Goal: Task Accomplishment & Management: Manage account settings

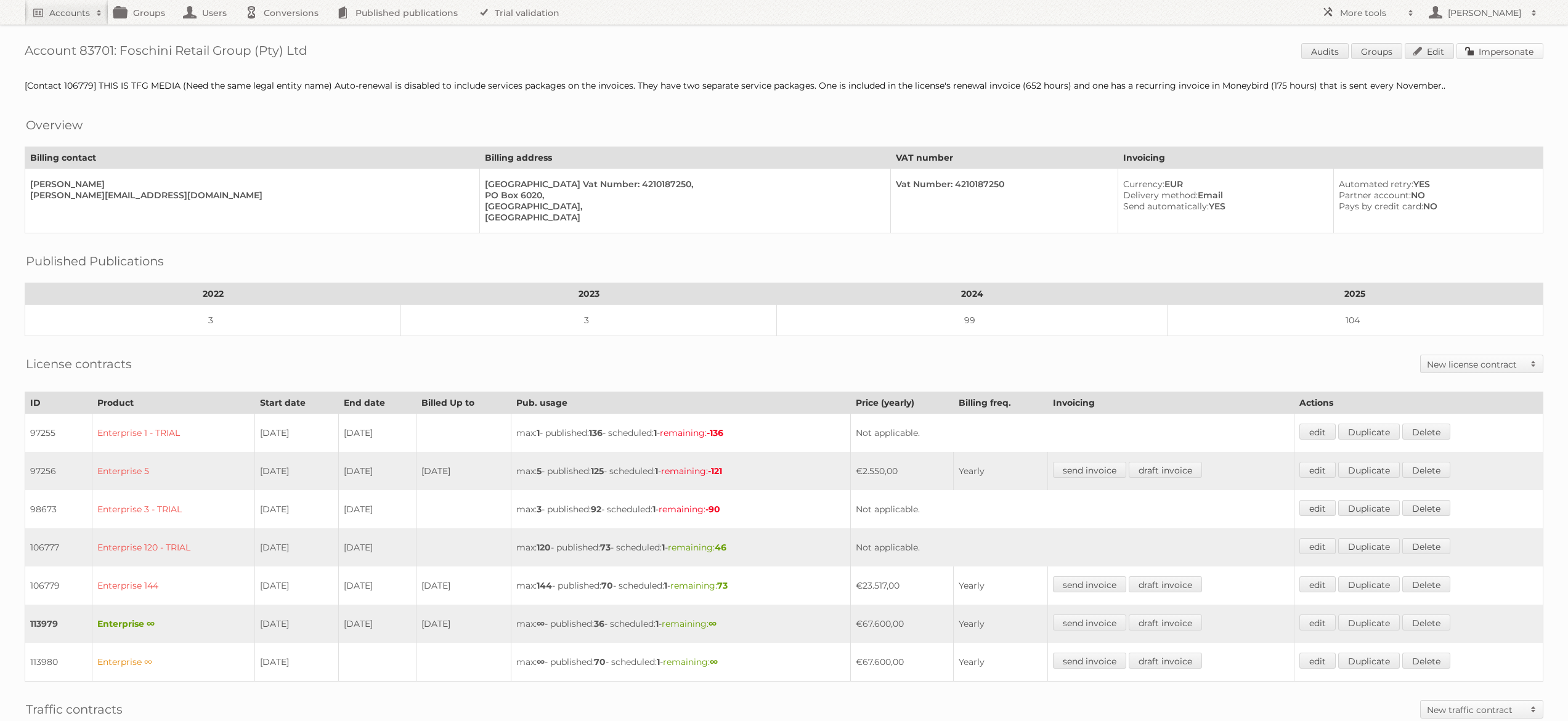
click at [1484, 56] on link "Impersonate" at bounding box center [1499, 51] width 87 height 16
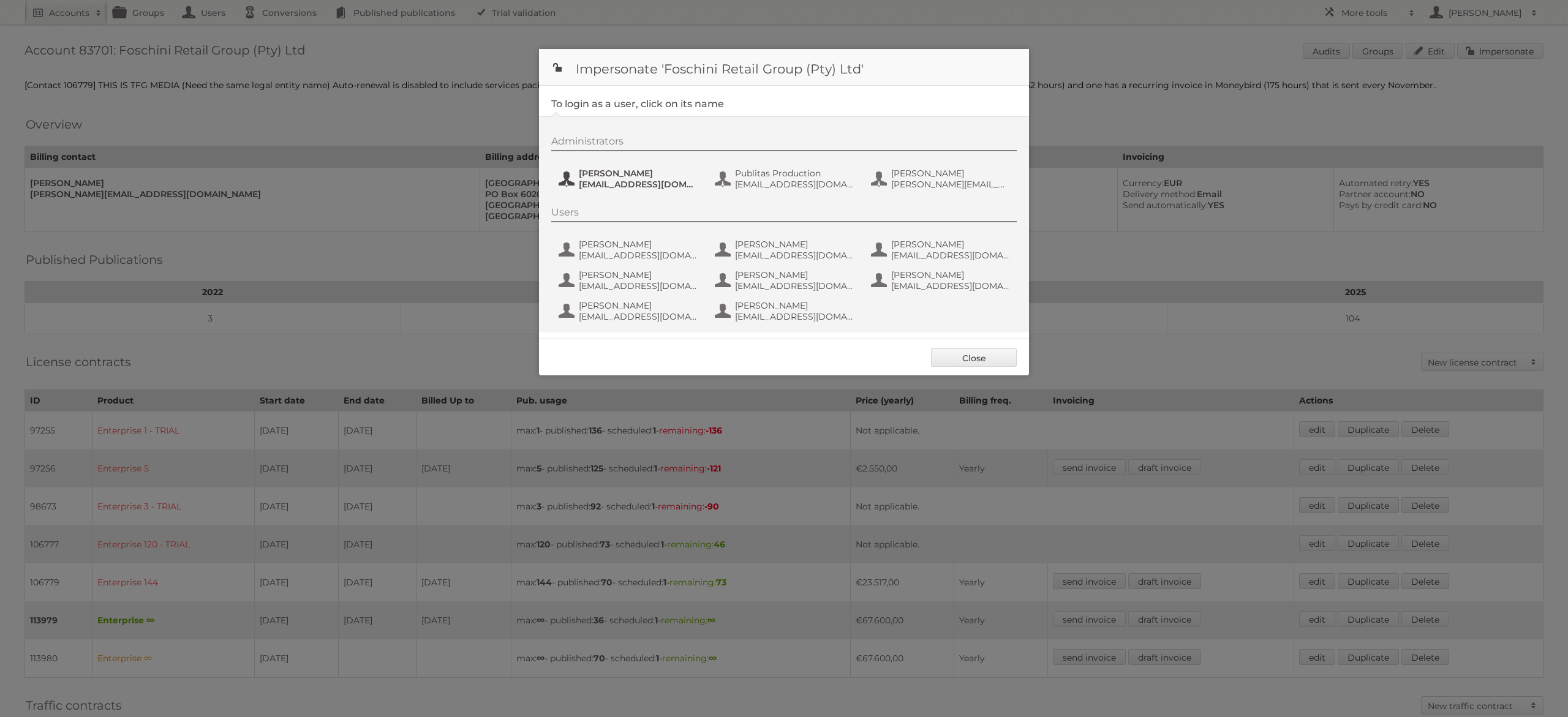
click at [595, 179] on span "[EMAIL_ADDRESS][DOMAIN_NAME]" at bounding box center [638, 185] width 119 height 11
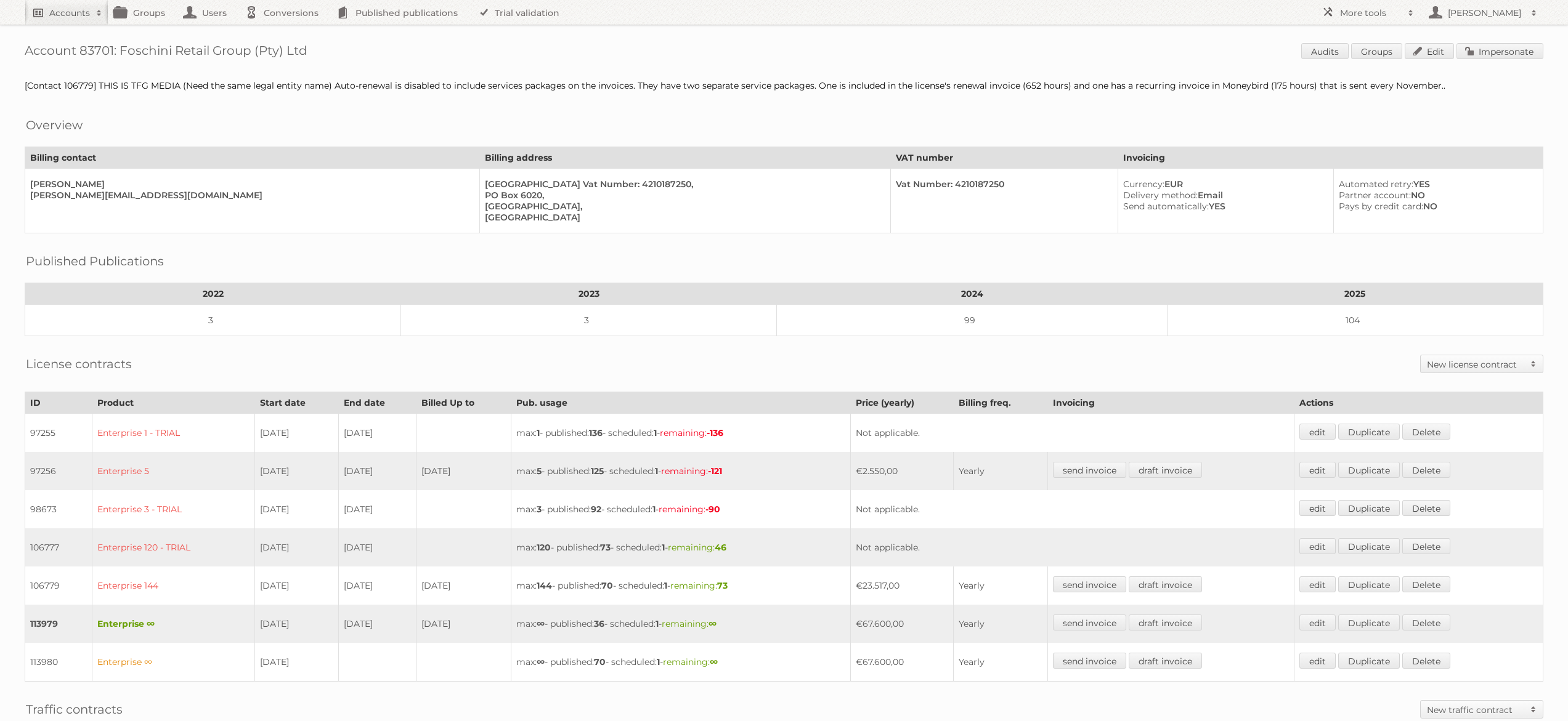
click at [48, 20] on link "Accounts" at bounding box center [66, 12] width 84 height 25
paste input"] "18952"
type input"] "18952"
click at [284, 31] on input "Search" at bounding box center [293, 40] width 18 height 18
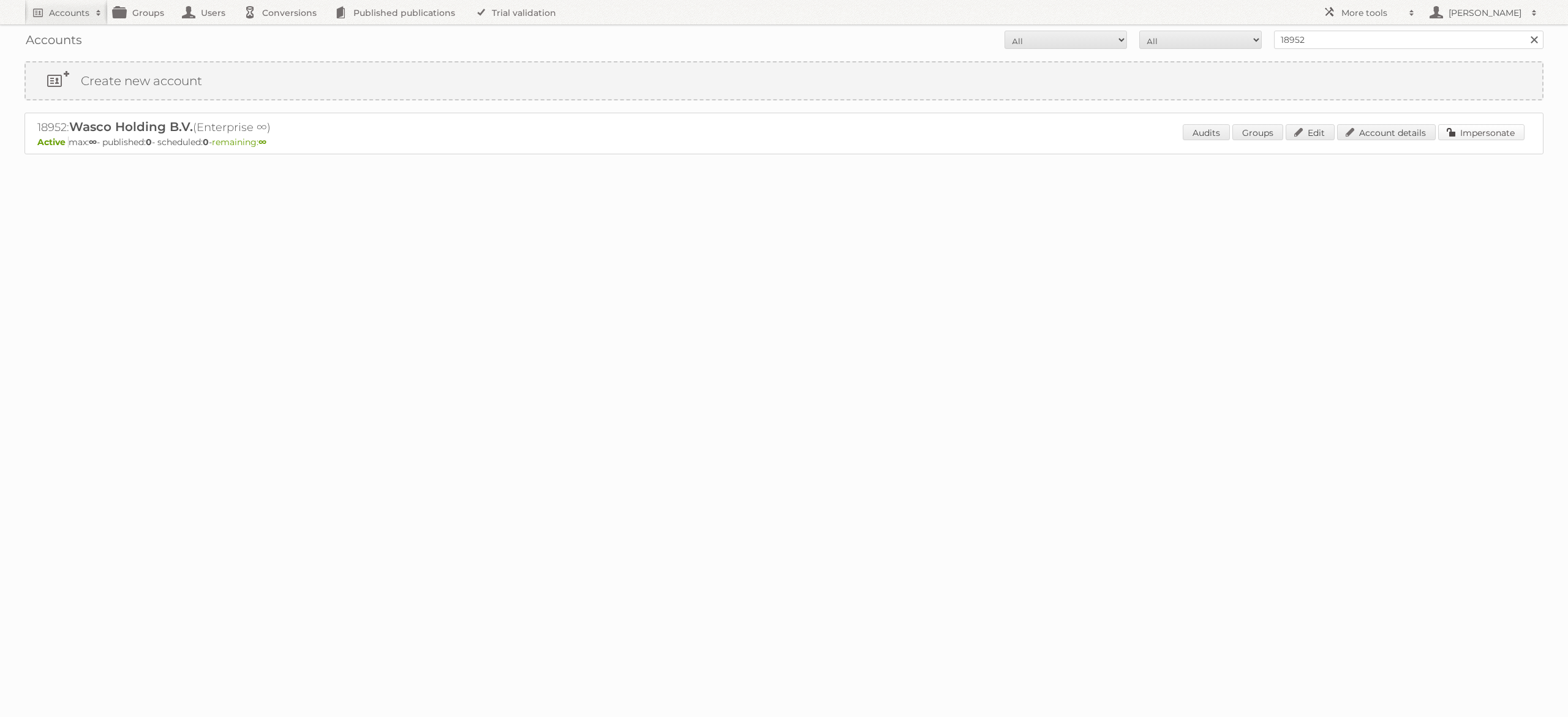
click at [1509, 125] on link "Impersonate" at bounding box center [1482, 132] width 86 height 16
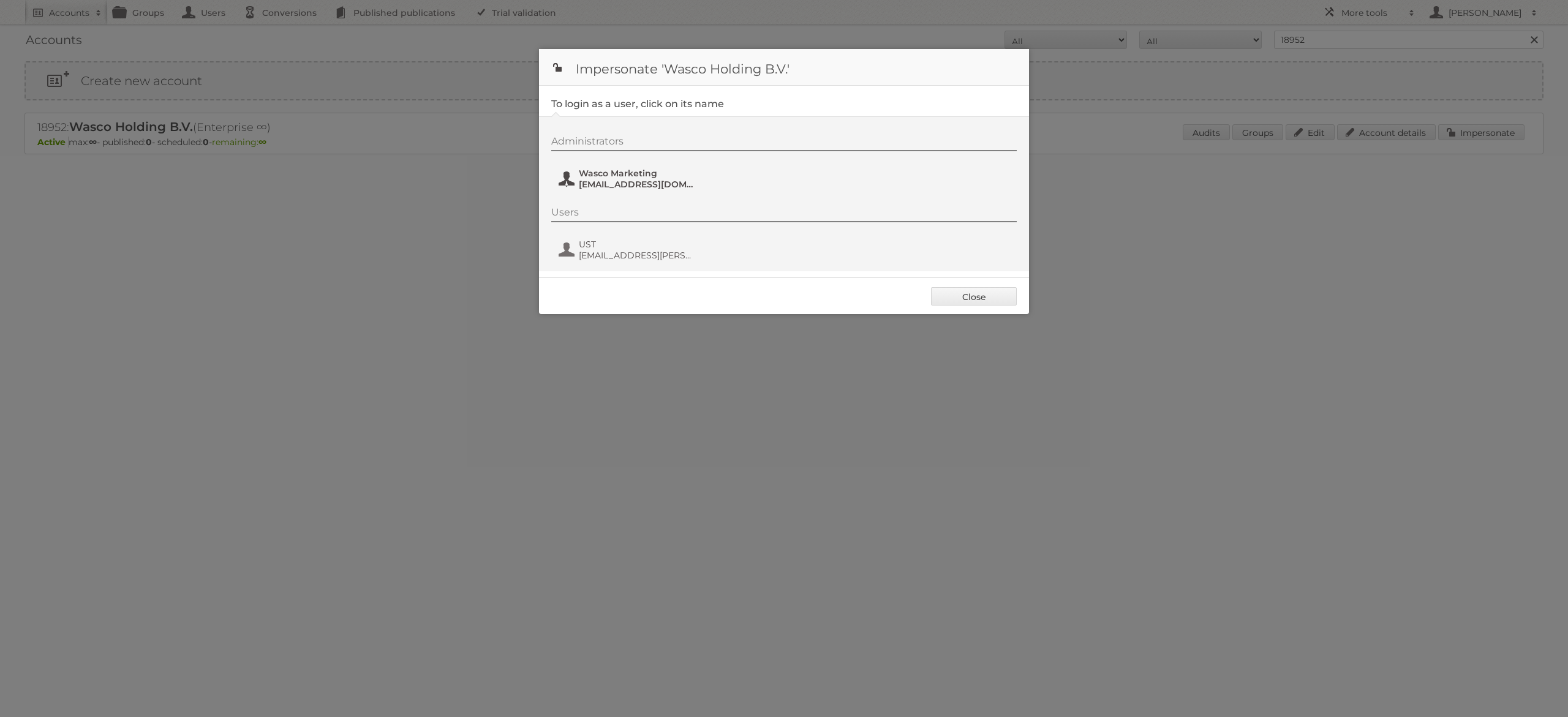
click at [633, 183] on span "marketing@wasco.nl" at bounding box center [638, 185] width 119 height 11
